Goal: Use online tool/utility: Use online tool/utility

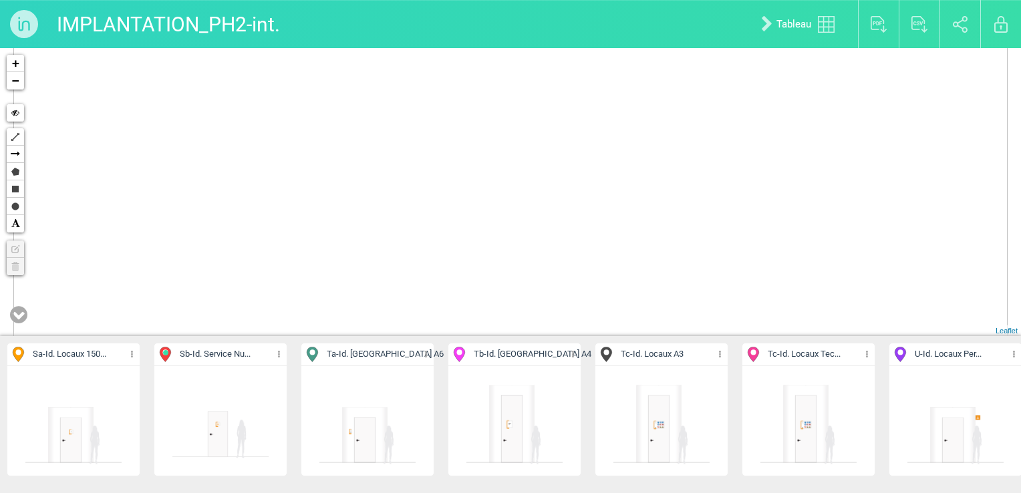
drag, startPoint x: 444, startPoint y: 243, endPoint x: 668, endPoint y: 53, distance: 293.6
click at [668, 53] on div "151-Tb 3 7 580-Sb 5 2 446-Ta 5 4 7 432-Tc 6 12 2 4 7 7 8 10 + − Hide Polyline A…" at bounding box center [510, 192] width 1021 height 288
drag, startPoint x: 416, startPoint y: 144, endPoint x: 499, endPoint y: 76, distance: 107.3
click at [499, 76] on div "7 580-Sb 5 582-Ta 583-Ta 584-Ta 4 579-Sb 591-Sb +" at bounding box center [510, 192] width 1021 height 288
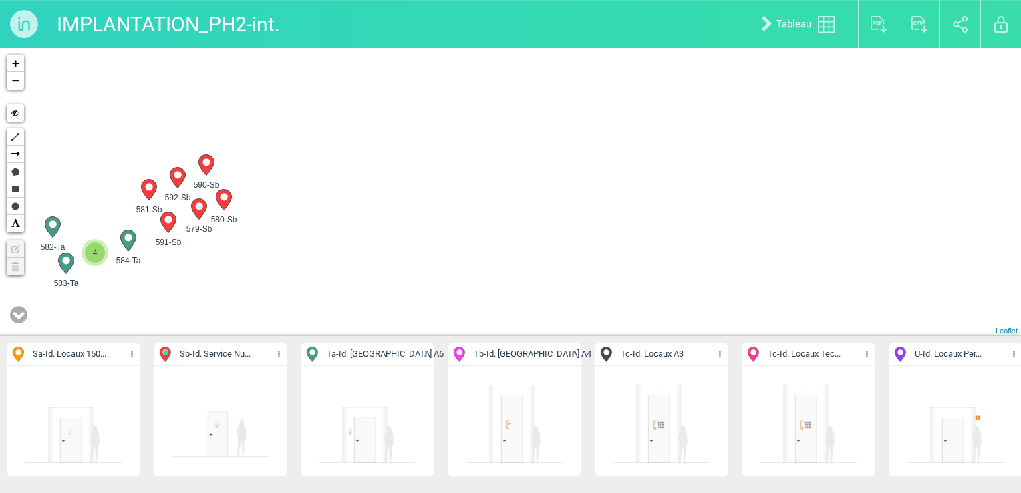
drag, startPoint x: 409, startPoint y: 169, endPoint x: 476, endPoint y: 122, distance: 81.6
click at [476, 122] on div "580-Sb 582-Ta 583-Ta 584-Ta 4 579-Sb 591-Sb 590-Sb" at bounding box center [510, 192] width 1021 height 288
drag, startPoint x: 383, startPoint y: 140, endPoint x: 388, endPoint y: 212, distance: 71.7
click at [388, 212] on div "580-Sb 582-Ta 583-Ta 584-Ta 4 579-Sb 591-Sb 590-Sb" at bounding box center [510, 192] width 1021 height 288
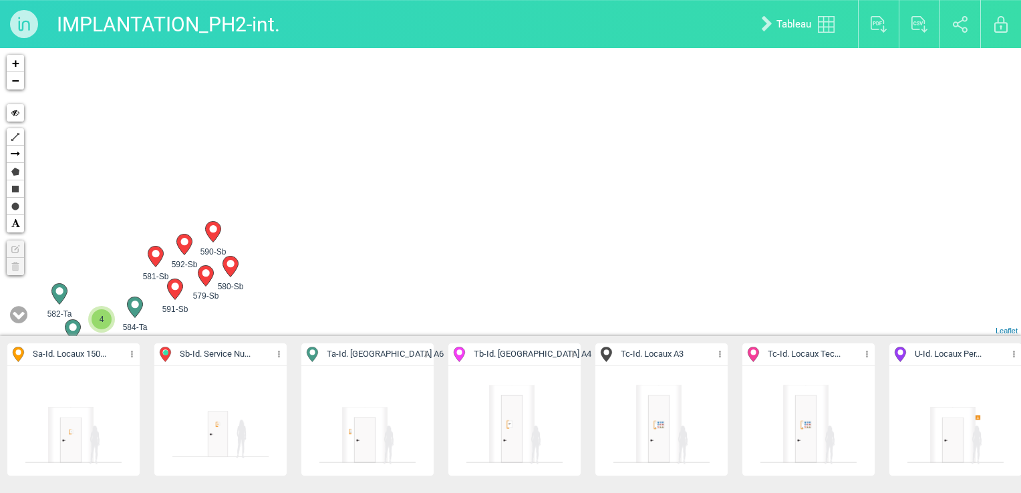
drag, startPoint x: 363, startPoint y: 138, endPoint x: 384, endPoint y: 257, distance: 120.8
click at [384, 257] on div "580-Sb 582-Ta 583-Ta 584-Ta 4 579-Sb 591-Sb 590-Sb" at bounding box center [510, 192] width 1021 height 288
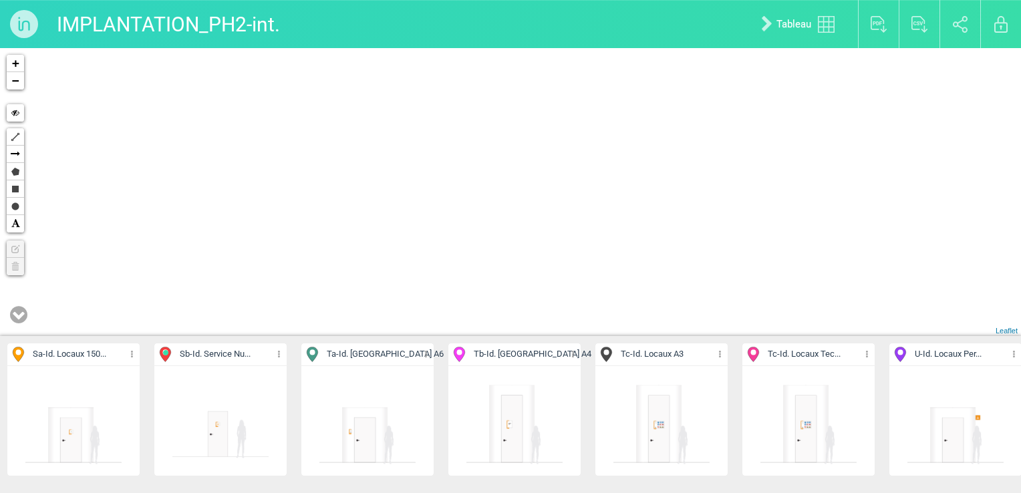
drag, startPoint x: 350, startPoint y: 156, endPoint x: 365, endPoint y: 237, distance: 81.6
click at [364, 271] on div "580-Sb 582-Ta 583-Ta 584-Ta 4 579-Sb 591-Sb 590-Sb" at bounding box center [510, 192] width 1021 height 288
drag, startPoint x: 365, startPoint y: 191, endPoint x: 375, endPoint y: 303, distance: 112.8
click at [375, 303] on div "580-Sb 582-Ta 583-Ta 584-Ta 4 579-Sb 591-Sb 590-Sb" at bounding box center [510, 192] width 1021 height 288
drag, startPoint x: 363, startPoint y: 159, endPoint x: 383, endPoint y: 283, distance: 125.3
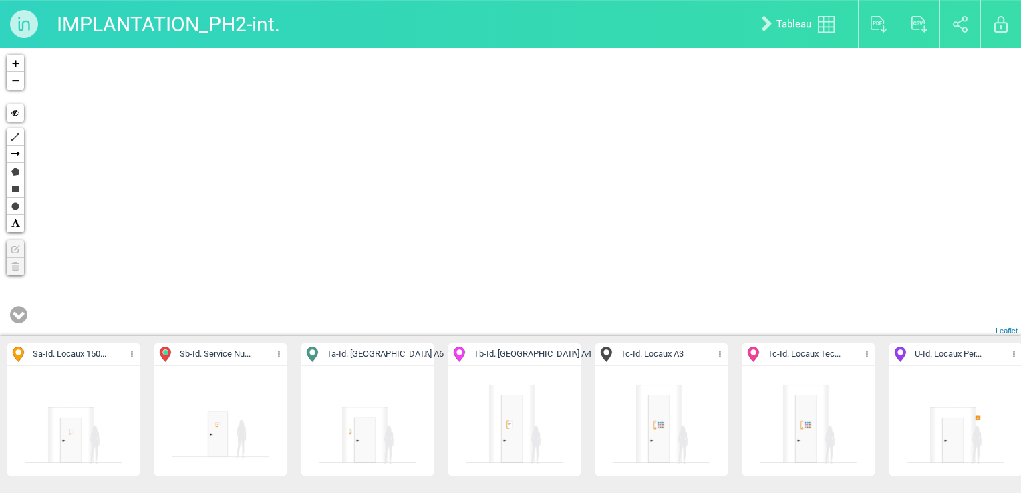
click at [385, 302] on div "580-Sb 582-Ta 584-Ta 4 579-Sb 591-Sb 590-Sb 581-Sb" at bounding box center [510, 192] width 1021 height 288
drag, startPoint x: 377, startPoint y: 178, endPoint x: 396, endPoint y: 290, distance: 113.2
click at [396, 290] on div "+ − Hide Polyline Arrow Polygon Rectangle Circle Text Edit layers Delete layers…" at bounding box center [510, 192] width 1021 height 288
drag, startPoint x: 399, startPoint y: 213, endPoint x: 420, endPoint y: 300, distance: 90.1
click at [420, 300] on div "+ − Hide Polyline Arrow Polygon Rectangle Circle Text Edit layers Delete layers…" at bounding box center [510, 192] width 1021 height 288
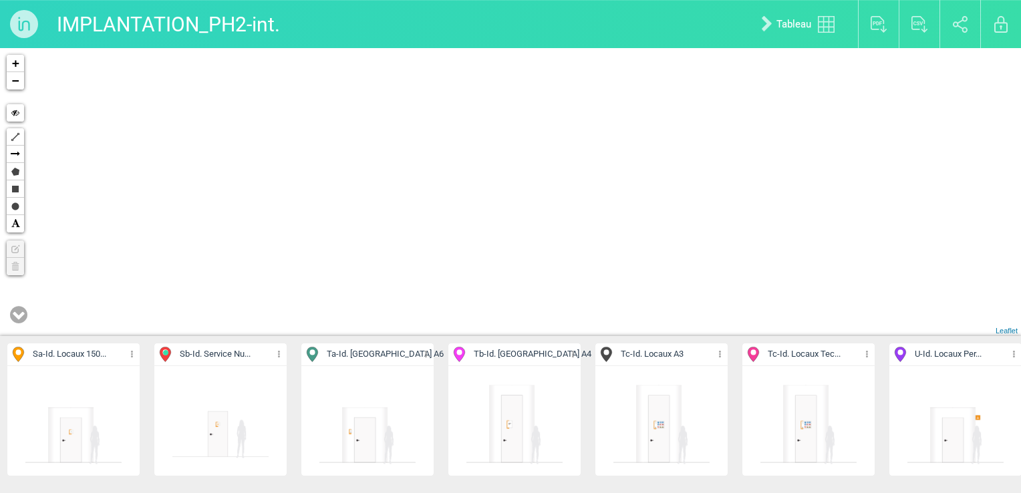
drag, startPoint x: 524, startPoint y: 172, endPoint x: 485, endPoint y: 224, distance: 65.0
click at [485, 224] on div "507-Tb 2 3 + − Hide Polyline Arrow Polygon Rectangle Circle Text Edit layers De…" at bounding box center [510, 192] width 1021 height 288
drag, startPoint x: 352, startPoint y: 168, endPoint x: 485, endPoint y: 187, distance: 134.4
click at [485, 187] on div "7 580-Sb 5 + − Hide Polyline Arrow Polygon Rectangle Circle Text Edit layers De…" at bounding box center [510, 192] width 1021 height 288
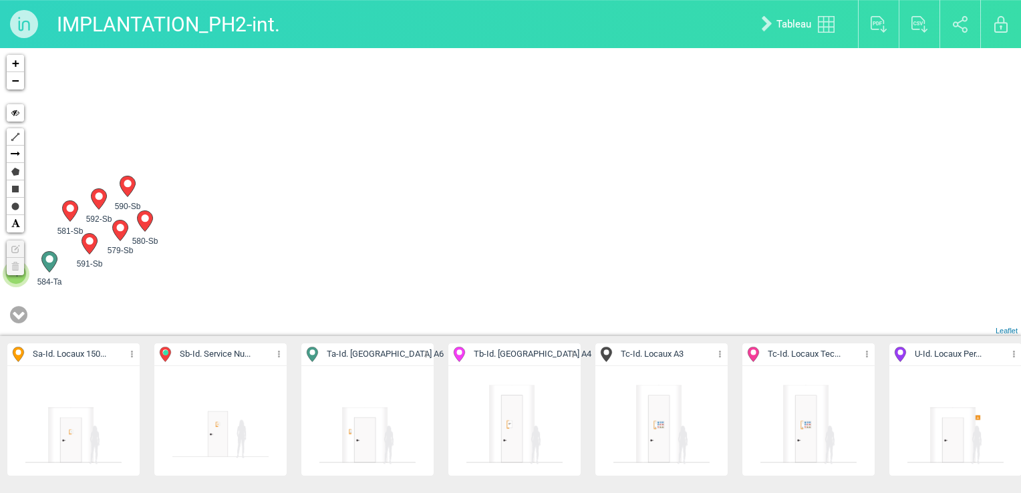
drag, startPoint x: 362, startPoint y: 169, endPoint x: 610, endPoint y: 193, distance: 248.5
click at [612, 199] on div "580-Sb 582-Ta 583-Ta 584-Ta 4 579-Sb 591-Sb 590-Sb" at bounding box center [510, 192] width 1021 height 288
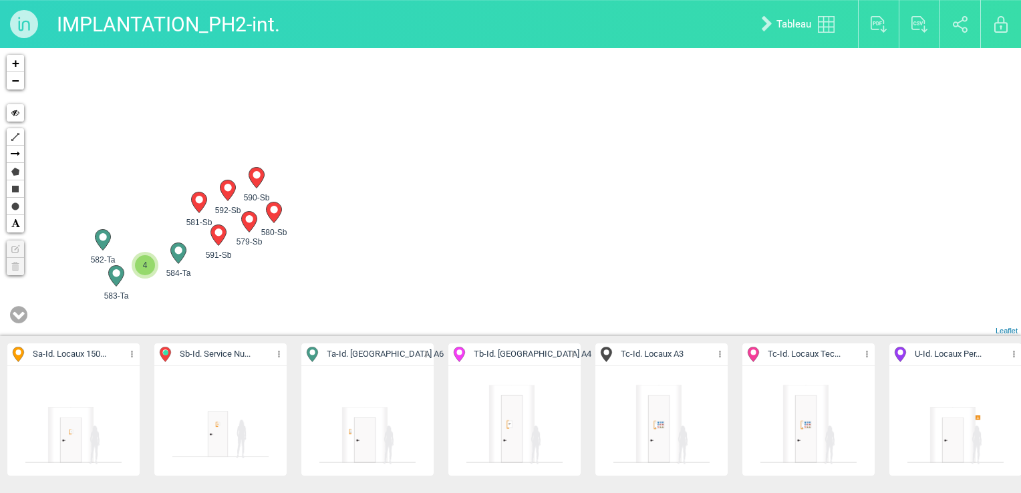
drag, startPoint x: 452, startPoint y: 193, endPoint x: 560, endPoint y: 193, distance: 107.6
click at [560, 193] on div "580-Sb 582-Ta 583-Ta 584-Ta 4 579-Sb 591-Sb 590-Sb" at bounding box center [510, 192] width 1021 height 288
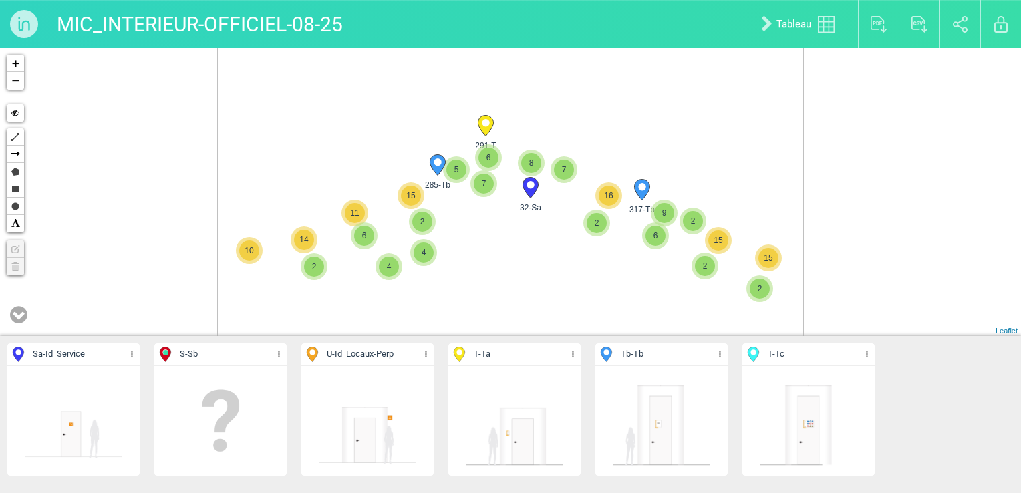
click at [598, 301] on div "223-Tb 5 3 4 5 3 8 15 13 16 11 15 17 18 18 17 16 7 17 16 20 17 17 13 24 21 17 3…" at bounding box center [510, 192] width 1021 height 288
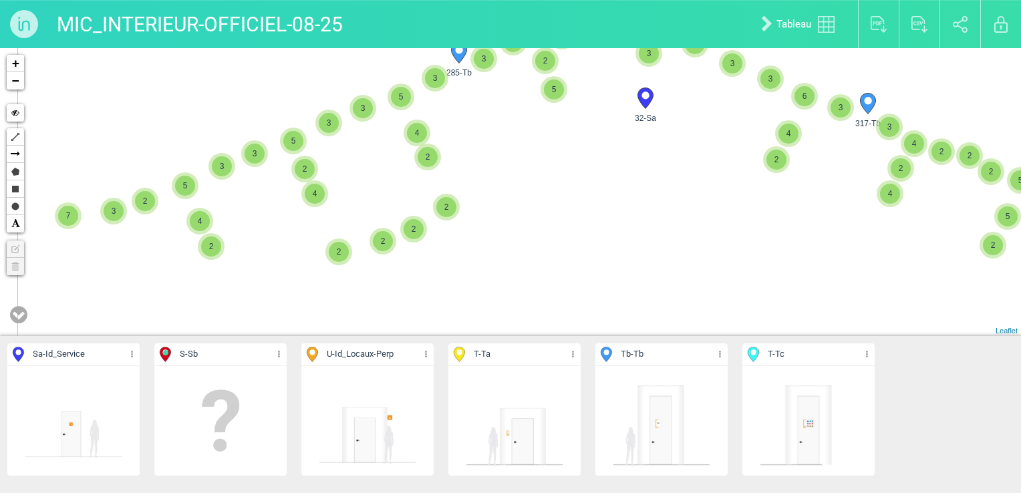
drag, startPoint x: 261, startPoint y: 278, endPoint x: 490, endPoint y: 233, distance: 233.1
click at [490, 233] on div "317-Tb 32-Sa 291-T 285-Tb 358-T 2 2 2 2 2 2 2 3 5" at bounding box center [510, 192] width 1021 height 288
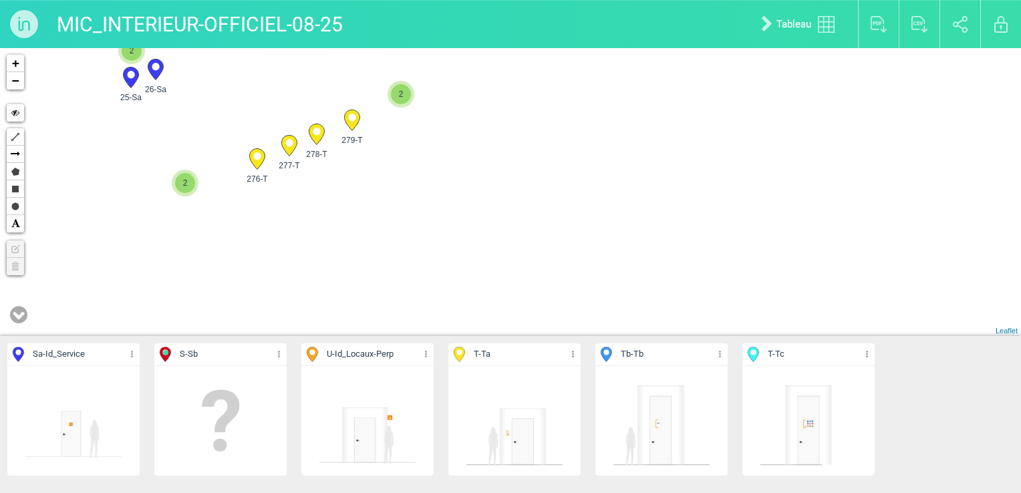
drag, startPoint x: 257, startPoint y: 235, endPoint x: 522, endPoint y: 219, distance: 265.8
click at [521, 220] on div "317-Tb 32-Sa 285-Tb 2 2 2 3 5 2 5 2 2 4 3 2 4 2 3 4 3 6 2 3 4 5 3 2 3 4 5 2 2 4…" at bounding box center [510, 192] width 1021 height 288
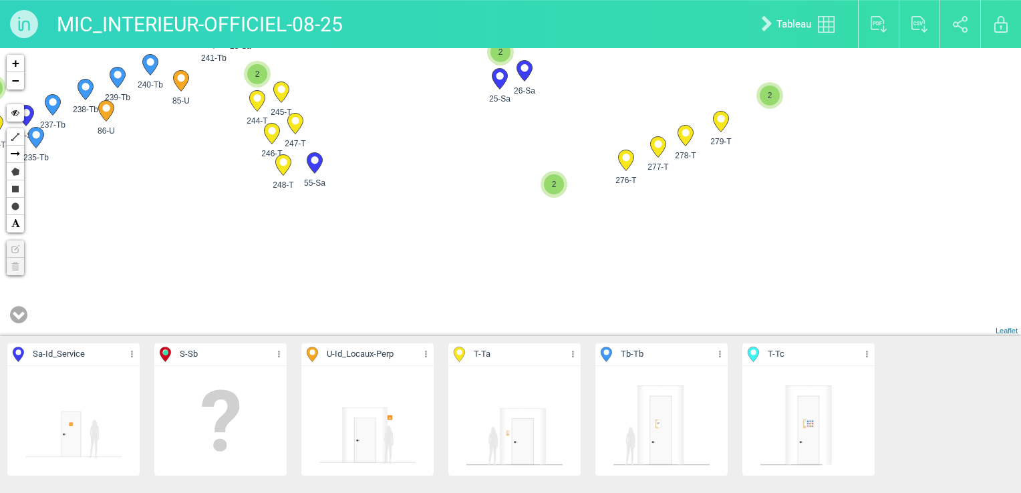
drag, startPoint x: 324, startPoint y: 217, endPoint x: 544, endPoint y: 241, distance: 222.0
click at [543, 241] on div "317-Tb 32-Sa 285-Tb 2 279-T 278-T 277-T 276-T 2 2" at bounding box center [510, 192] width 1021 height 288
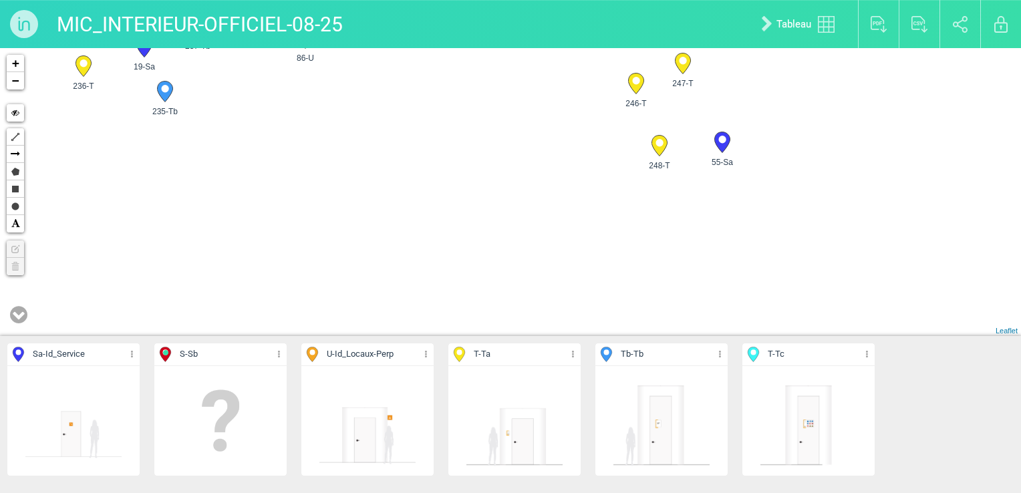
drag, startPoint x: 402, startPoint y: 205, endPoint x: 479, endPoint y: 205, distance: 76.9
click at [478, 205] on div "2 279-T 278-T 277-T 276-T 2 273-T 56-Sa 248-T 84-U" at bounding box center [510, 192] width 1021 height 288
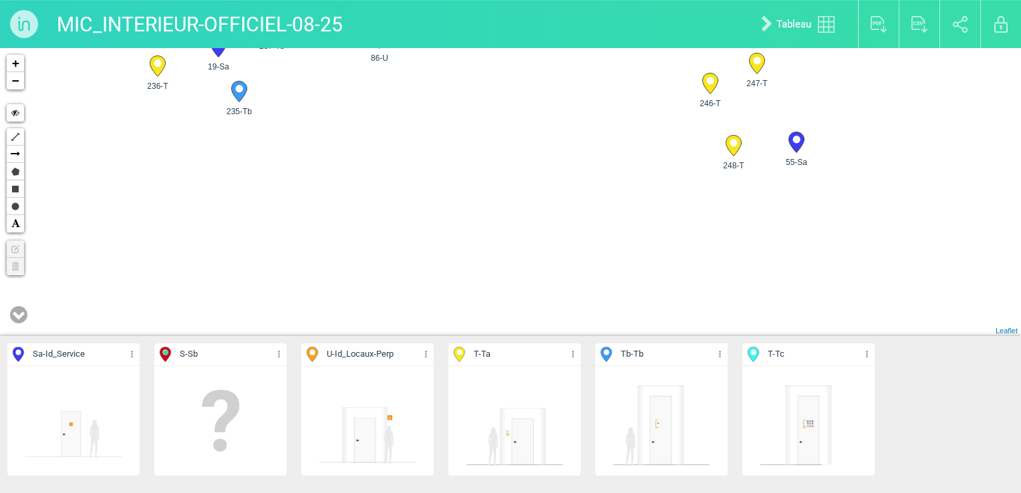
drag, startPoint x: 385, startPoint y: 192, endPoint x: 511, endPoint y: 284, distance: 155.9
click at [511, 284] on div "279-T 278-T 277-T 276-T" at bounding box center [510, 192] width 1021 height 288
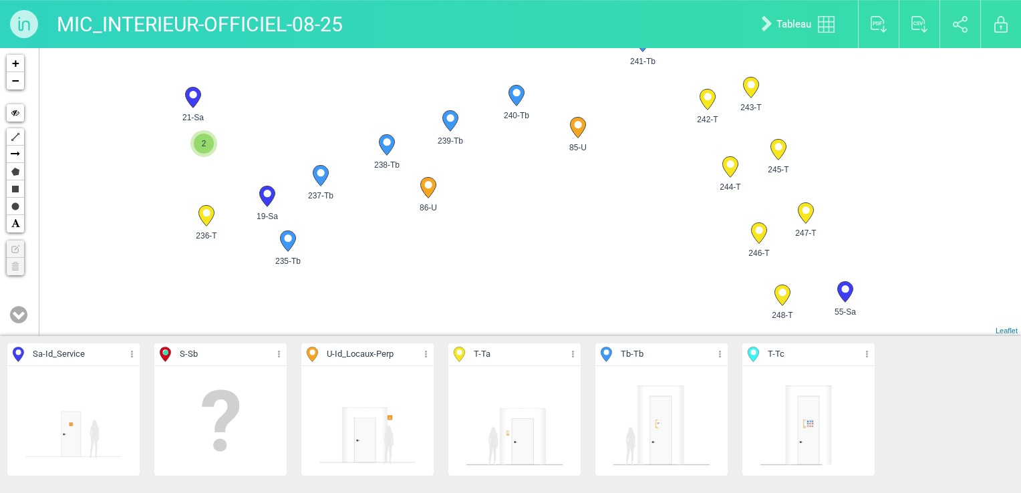
drag, startPoint x: 449, startPoint y: 217, endPoint x: 490, endPoint y: 279, distance: 74.3
click at [490, 279] on div "279-T 278-T 277-T 276-T" at bounding box center [510, 192] width 1021 height 288
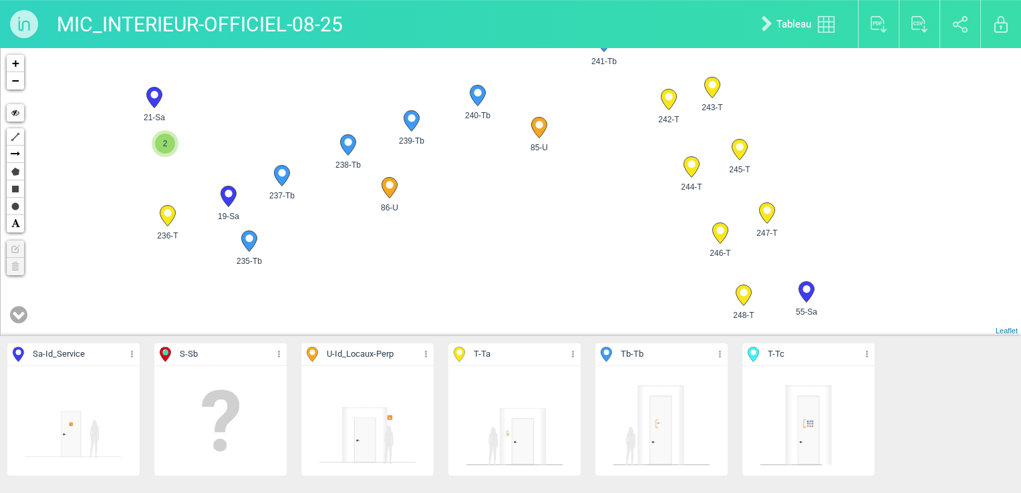
click at [163, 151] on span "2" at bounding box center [165, 144] width 20 height 20
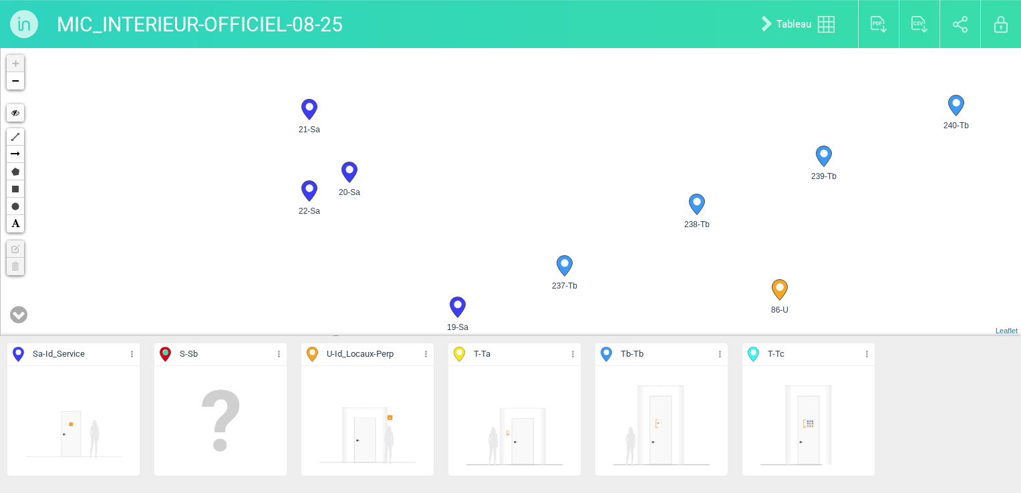
click at [347, 167] on circle at bounding box center [349, 169] width 7 height 7
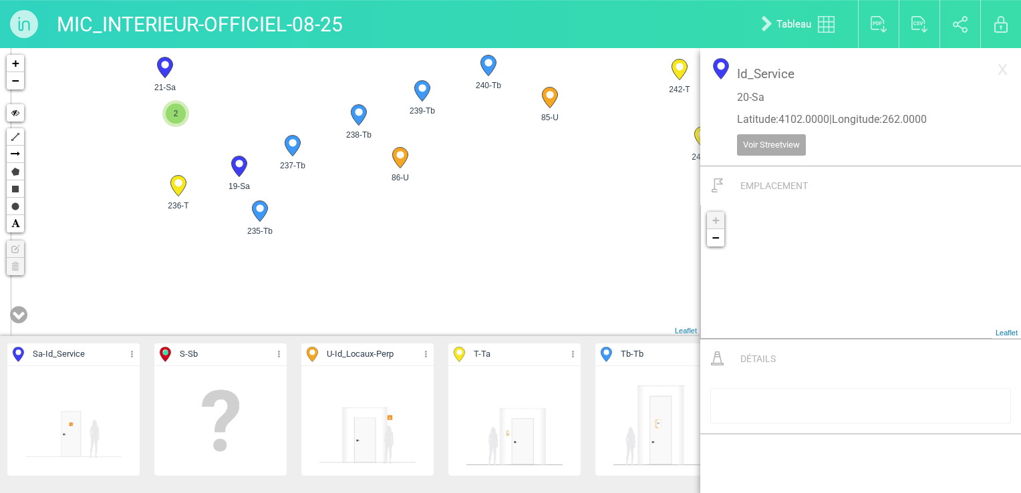
drag, startPoint x: 342, startPoint y: 261, endPoint x: 353, endPoint y: 182, distance: 80.4
click at [353, 182] on div "19-Sa 21-Sa 23-Sa 85-U 2" at bounding box center [350, 192] width 701 height 288
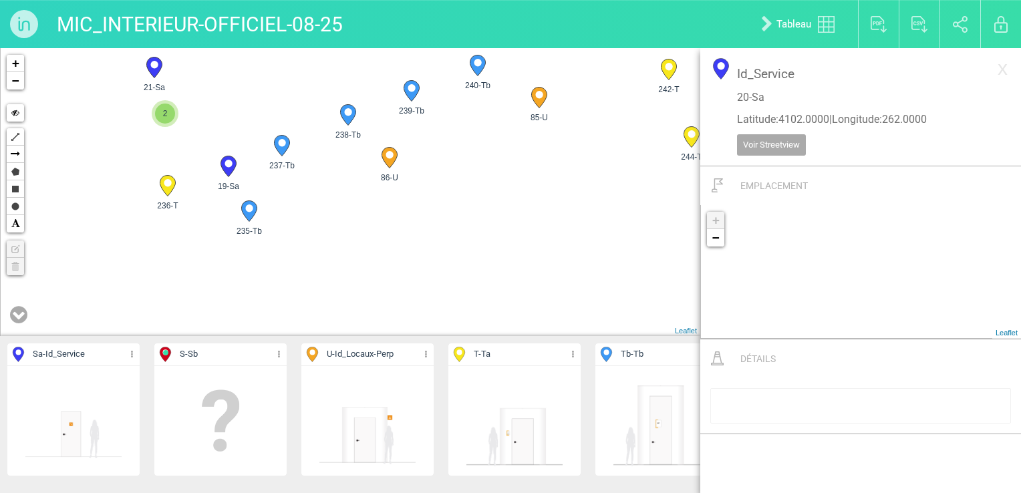
click at [422, 356] on icon at bounding box center [426, 354] width 9 height 15
click at [435, 229] on div "19-Sa 21-Sa 23-Sa 85-U 2" at bounding box center [350, 192] width 701 height 288
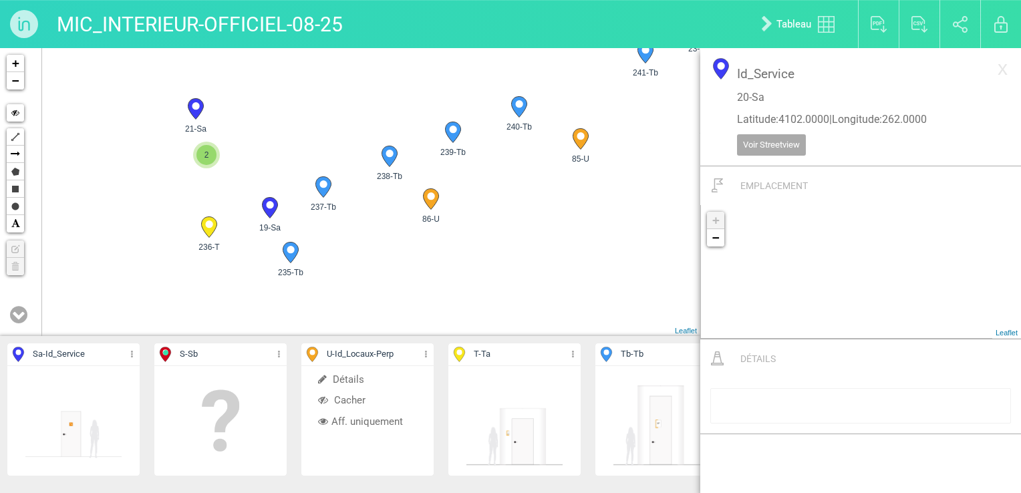
drag, startPoint x: 429, startPoint y: 251, endPoint x: 467, endPoint y: 285, distance: 51.1
click at [474, 293] on div "19-Sa 21-Sa 23-Sa 85-U 2" at bounding box center [350, 192] width 701 height 288
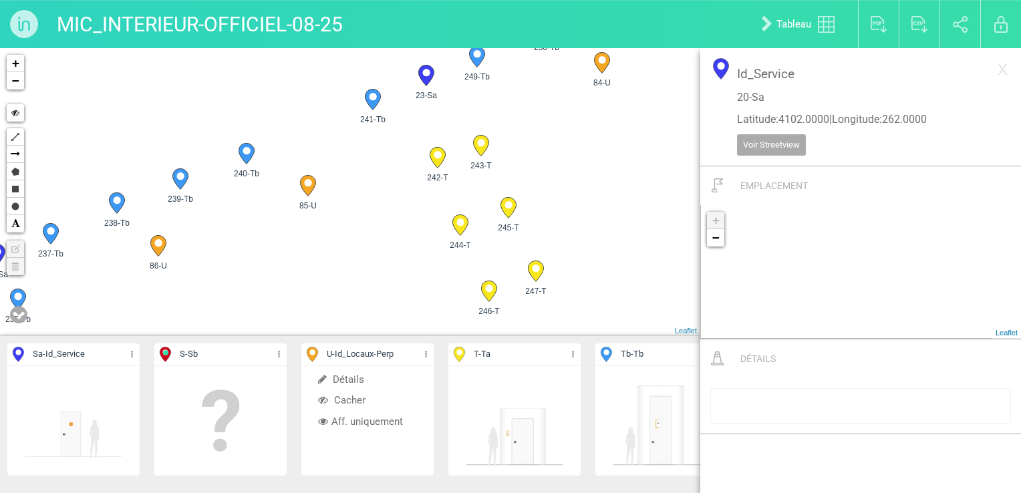
drag, startPoint x: 483, startPoint y: 189, endPoint x: 178, endPoint y: 242, distance: 309.4
click at [182, 241] on div "19-Sa 21-Sa 23-Sa 85-U 2" at bounding box center [350, 192] width 701 height 288
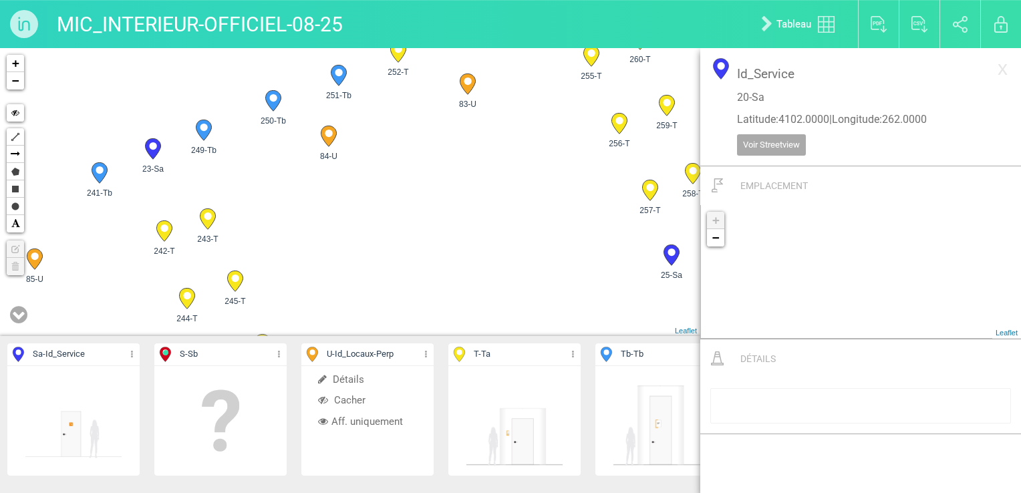
drag, startPoint x: 400, startPoint y: 166, endPoint x: 203, endPoint y: 232, distance: 208.6
click at [203, 232] on div "243-T" at bounding box center [208, 222] width 35 height 35
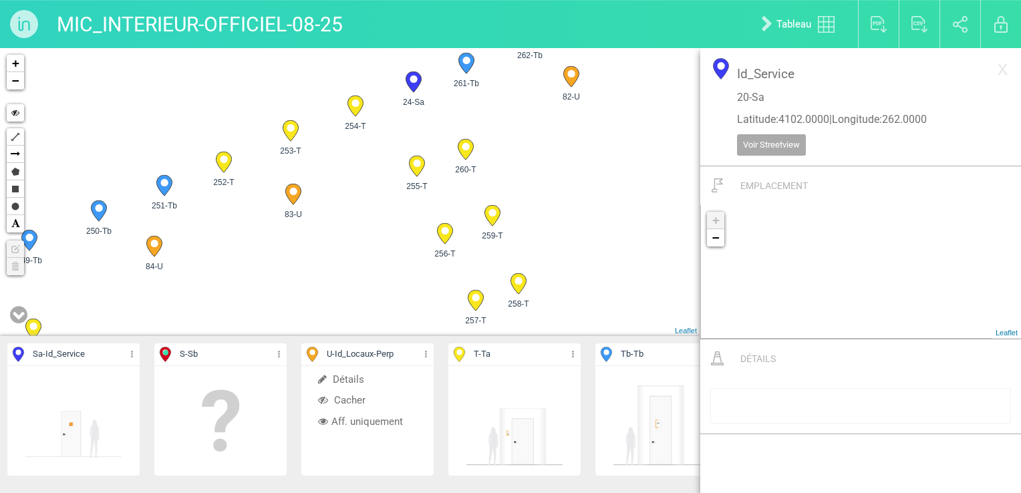
drag, startPoint x: 401, startPoint y: 161, endPoint x: 227, endPoint y: 271, distance: 205.5
click at [227, 271] on div "19-Sa 21-Sa 23-Sa 85-U 2" at bounding box center [350, 192] width 701 height 288
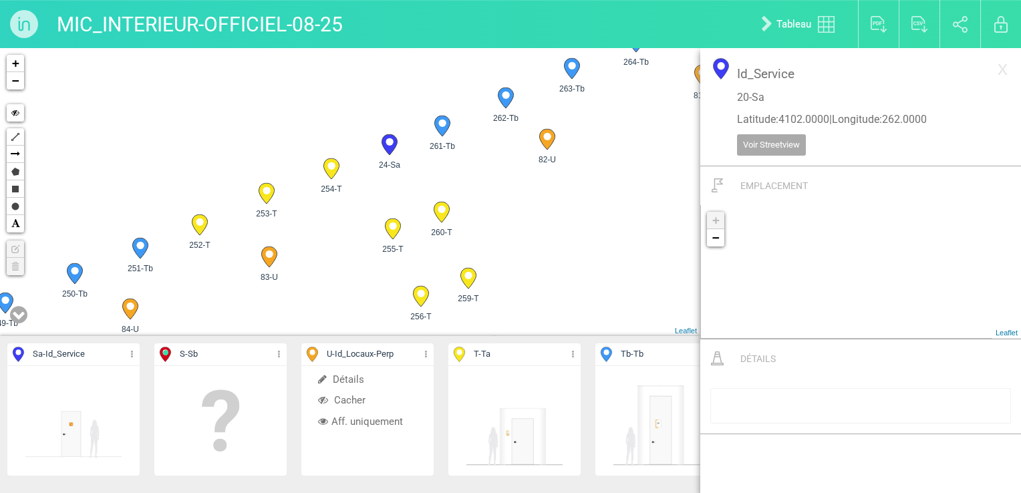
drag, startPoint x: 437, startPoint y: 132, endPoint x: 411, endPoint y: 204, distance: 76.1
click at [412, 203] on div "19-Sa 21-Sa 23-Sa 85-U 2" at bounding box center [350, 192] width 701 height 288
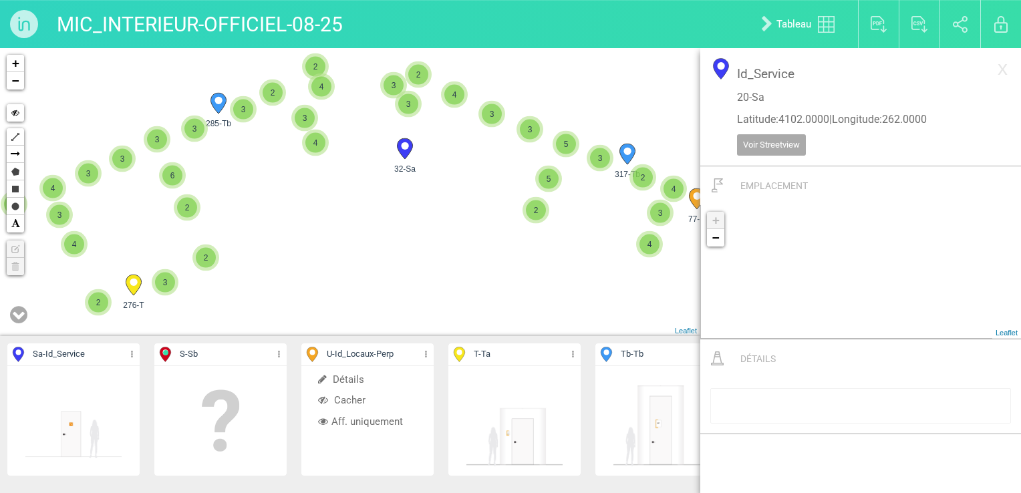
drag, startPoint x: 447, startPoint y: 218, endPoint x: 250, endPoint y: 218, distance: 196.5
click at [250, 218] on div "276-T 285-Tb 32-Sa 291-T 2 3 2 2 3 3 6 4 2 4 2 3 4 2 3 5 3 5 2 3 6 3 3 4 2 3 2 …" at bounding box center [350, 192] width 701 height 288
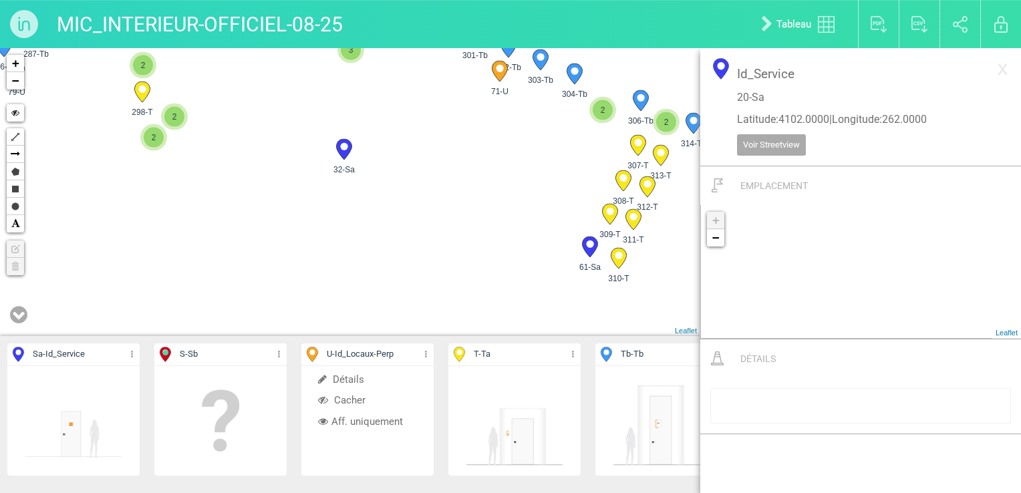
drag, startPoint x: 292, startPoint y: 130, endPoint x: 321, endPoint y: 233, distance: 107.5
click at [321, 233] on div "276-T 285-Tb 32-Sa 291-T" at bounding box center [350, 192] width 701 height 288
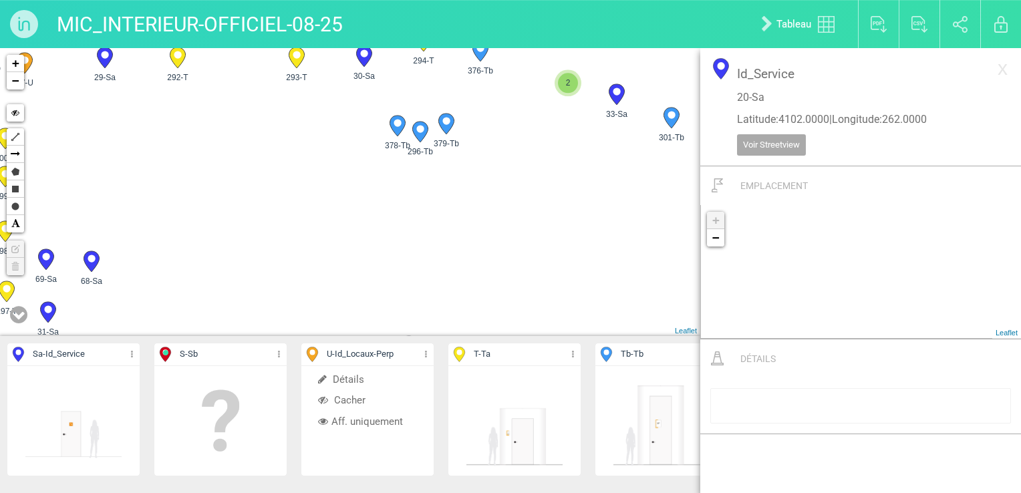
drag, startPoint x: 360, startPoint y: 163, endPoint x: 353, endPoint y: 245, distance: 82.6
click at [353, 245] on div "285-Tb 32-Sa 291-T 317-Tb 318-Tb 74-U 322-T 310-T" at bounding box center [350, 192] width 701 height 288
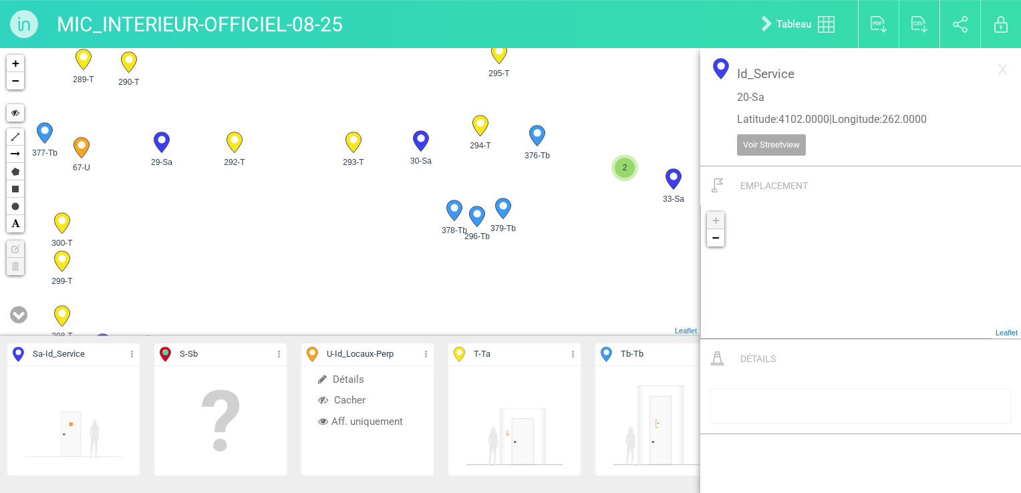
drag, startPoint x: 373, startPoint y: 240, endPoint x: 389, endPoint y: 266, distance: 30.6
click at [389, 266] on div "285-Tb 32-Sa 291-T 317-Tb 318-Tb 74-U 310-T 61-Sa" at bounding box center [350, 192] width 701 height 288
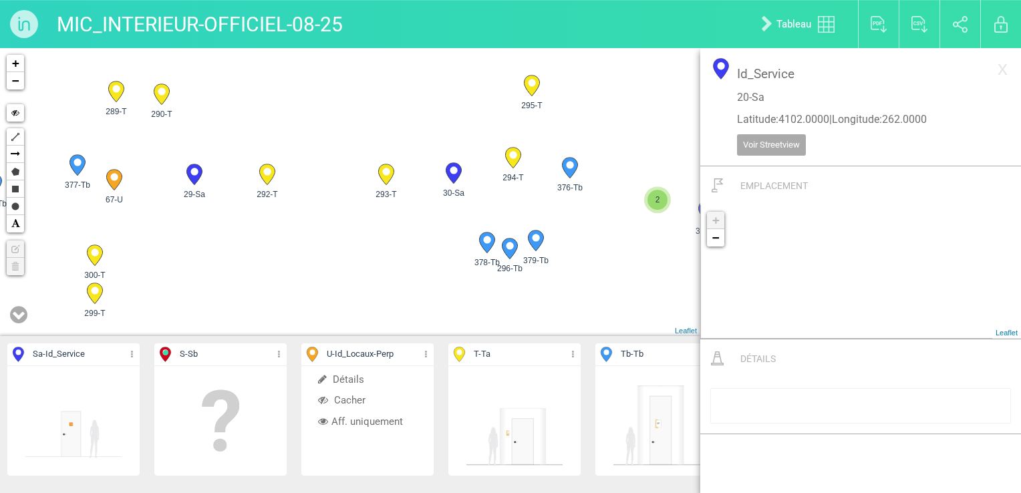
drag, startPoint x: 306, startPoint y: 226, endPoint x: 334, endPoint y: 255, distance: 39.7
click at [334, 255] on div "285-Tb 32-Sa 291-T 317-Tb 316-Tb 315-Tb 73-U 312-T" at bounding box center [350, 192] width 701 height 288
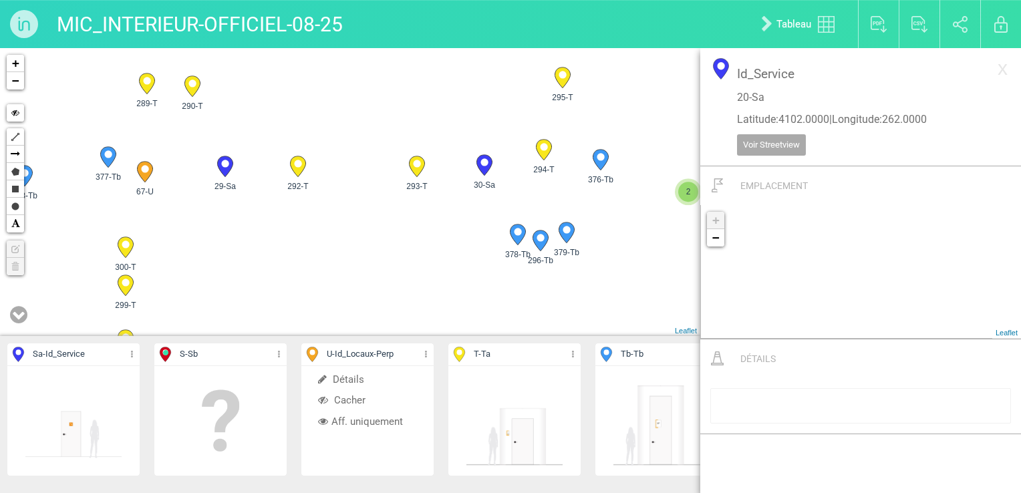
drag, startPoint x: 316, startPoint y: 221, endPoint x: 348, endPoint y: 213, distance: 33.7
click at [348, 213] on div "285-Tb 32-Sa 291-T 317-Tb 316-Tb 315-Tb 73-U 312-T" at bounding box center [350, 192] width 701 height 288
